Goal: Information Seeking & Learning: Learn about a topic

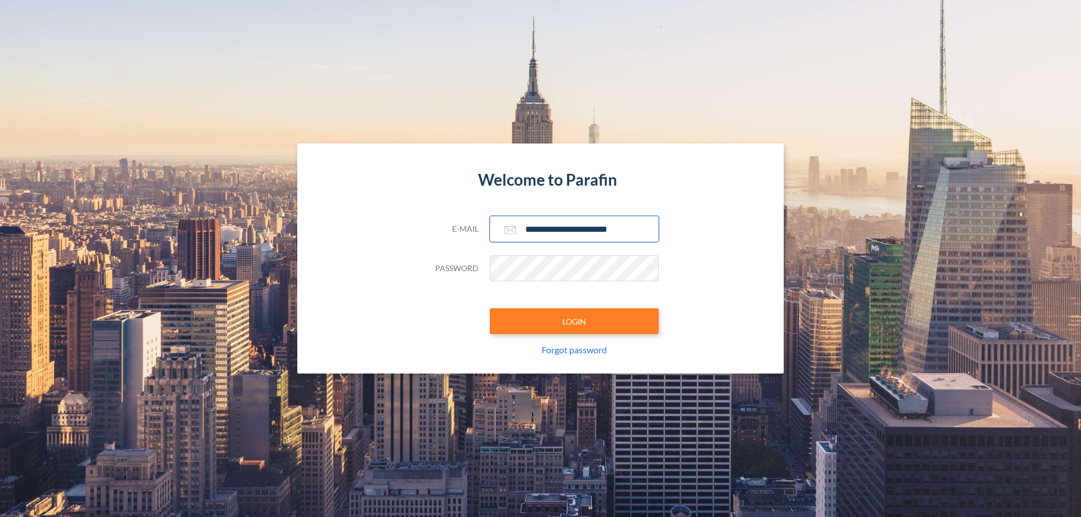
type input "**********"
click at [574, 321] on button "LOGIN" at bounding box center [574, 322] width 169 height 26
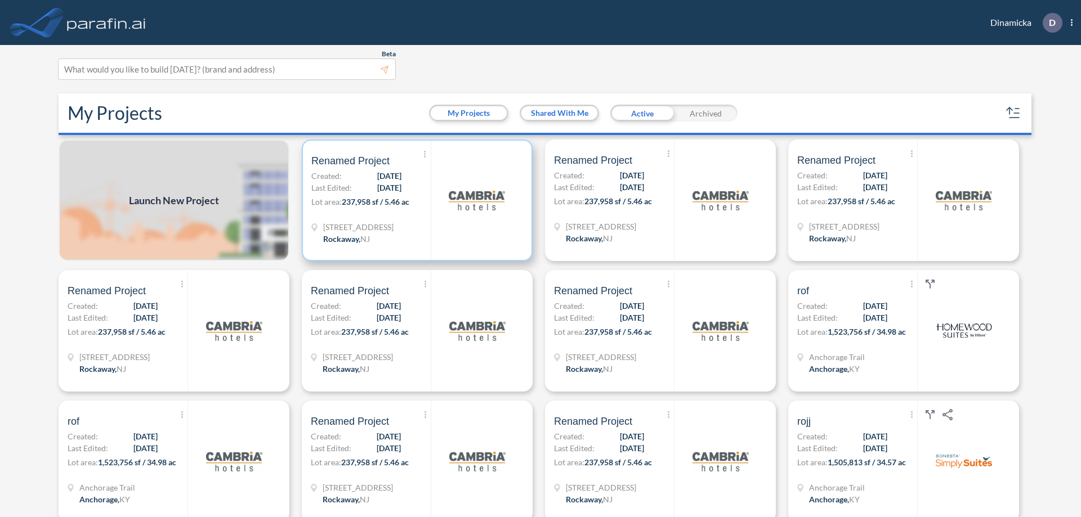
scroll to position [3, 0]
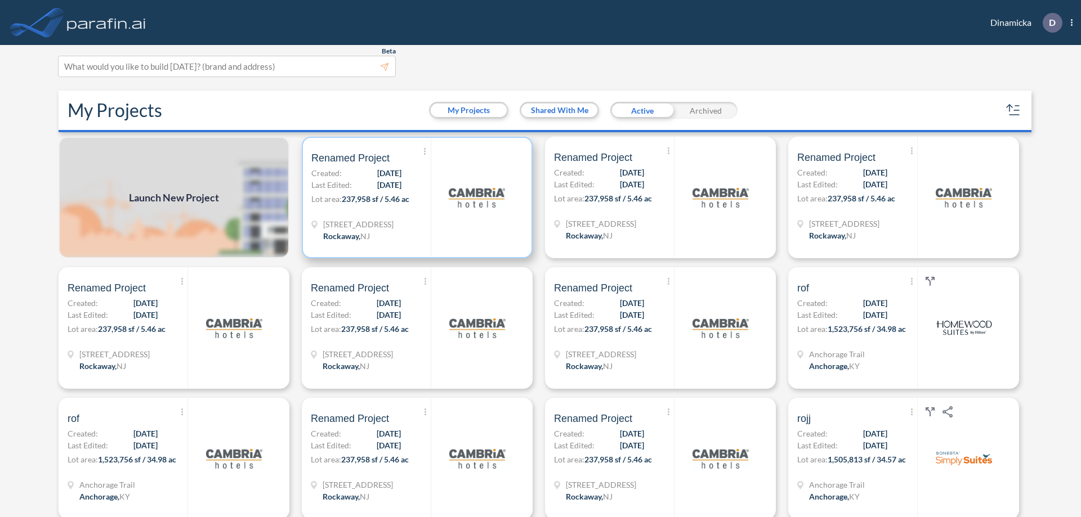
click at [415, 198] on p "Lot area: 237,958 sf / 5.46 ac" at bounding box center [370, 201] width 119 height 16
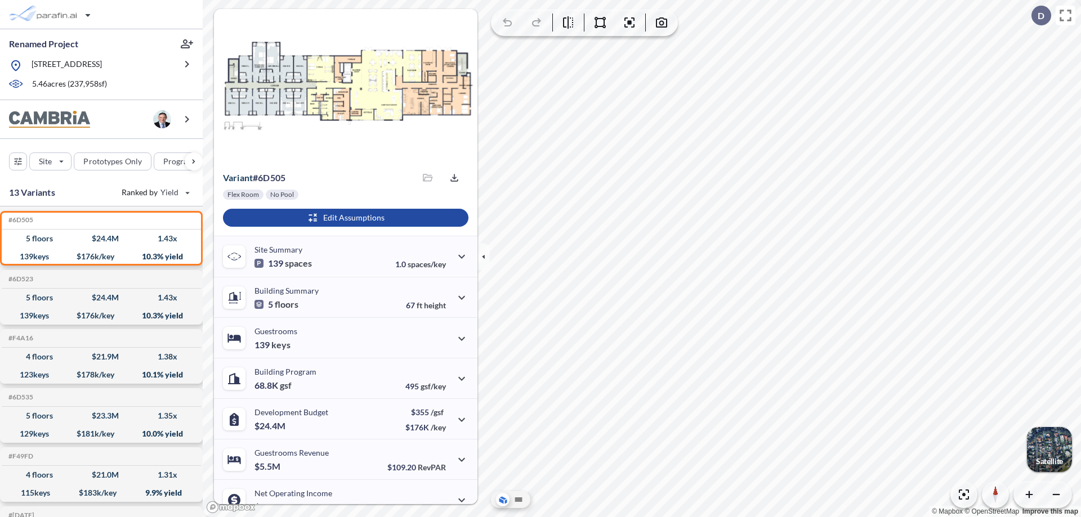
scroll to position [57, 0]
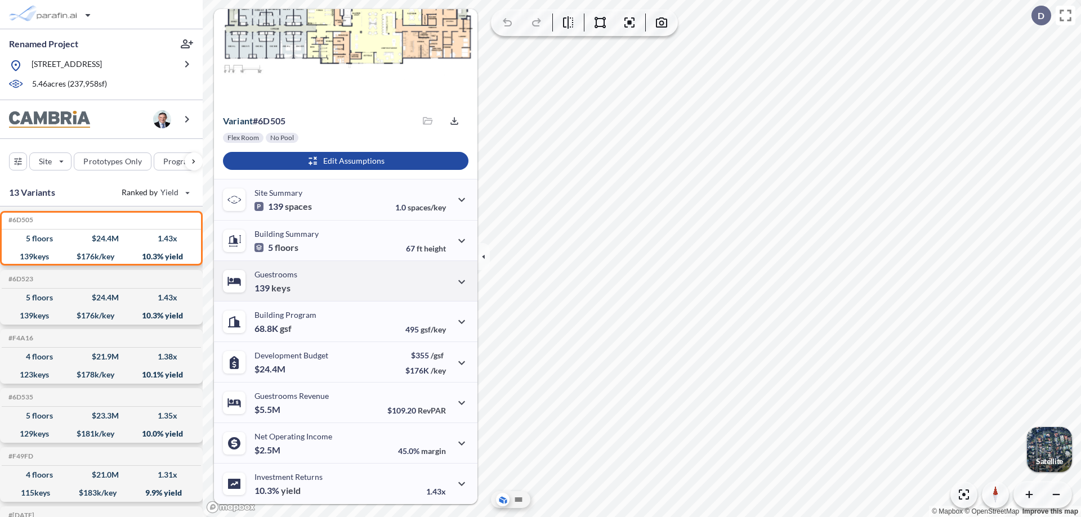
click at [344, 281] on div "Guestrooms 139 keys" at bounding box center [346, 281] width 264 height 41
